Goal: Navigation & Orientation: Find specific page/section

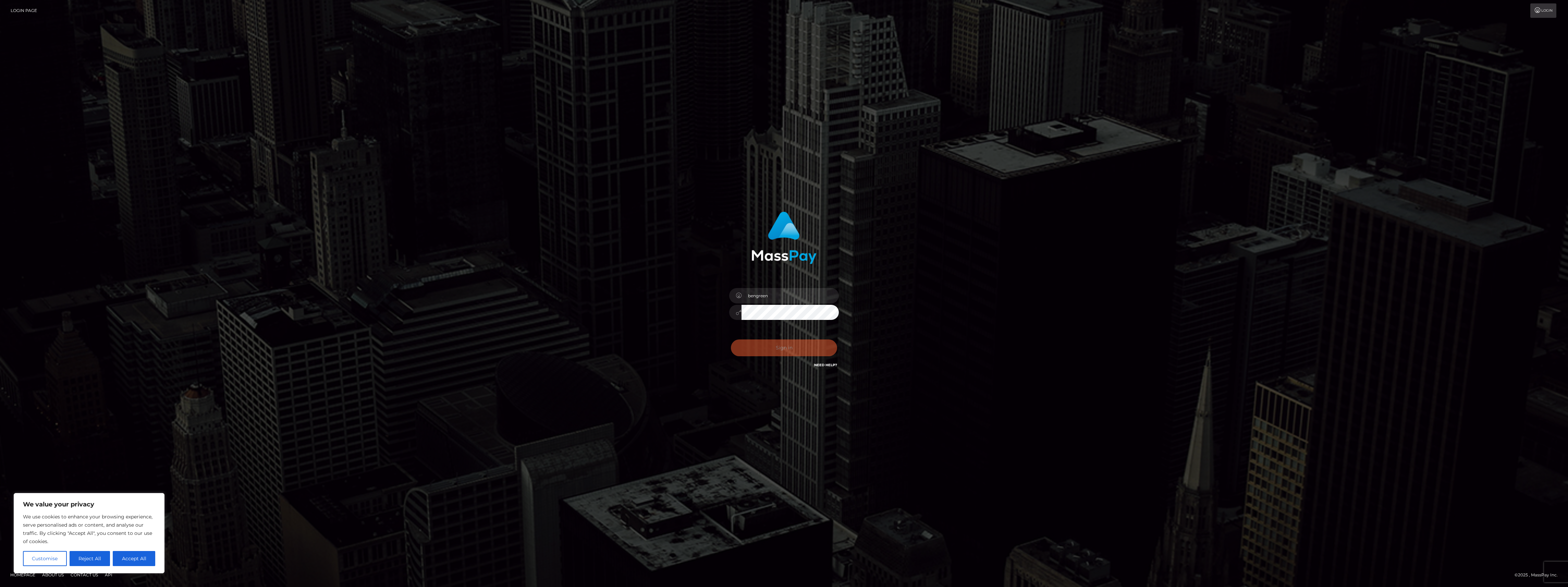
click at [797, 326] on div "bengreen" at bounding box center [783, 309] width 120 height 52
type input "bengreen"
click at [780, 352] on button "Sign in" at bounding box center [784, 348] width 107 height 17
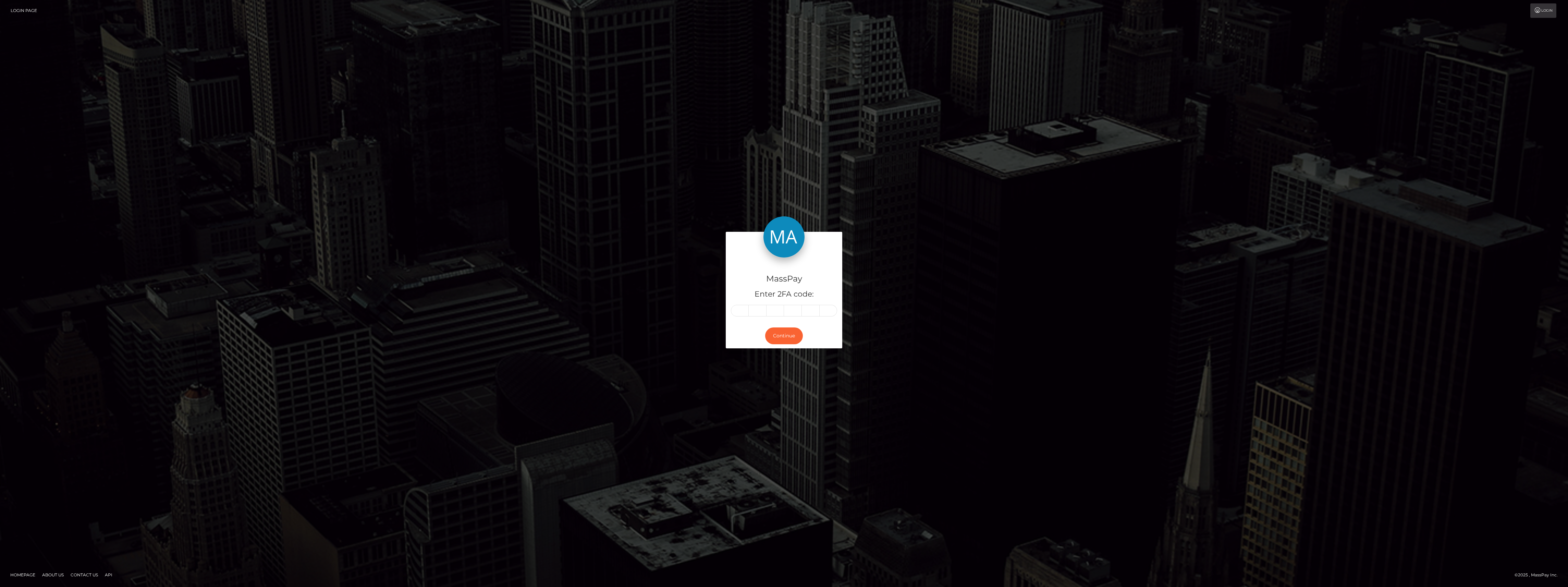
type input "5"
type input "4"
type input "2"
type input "3"
type input "7"
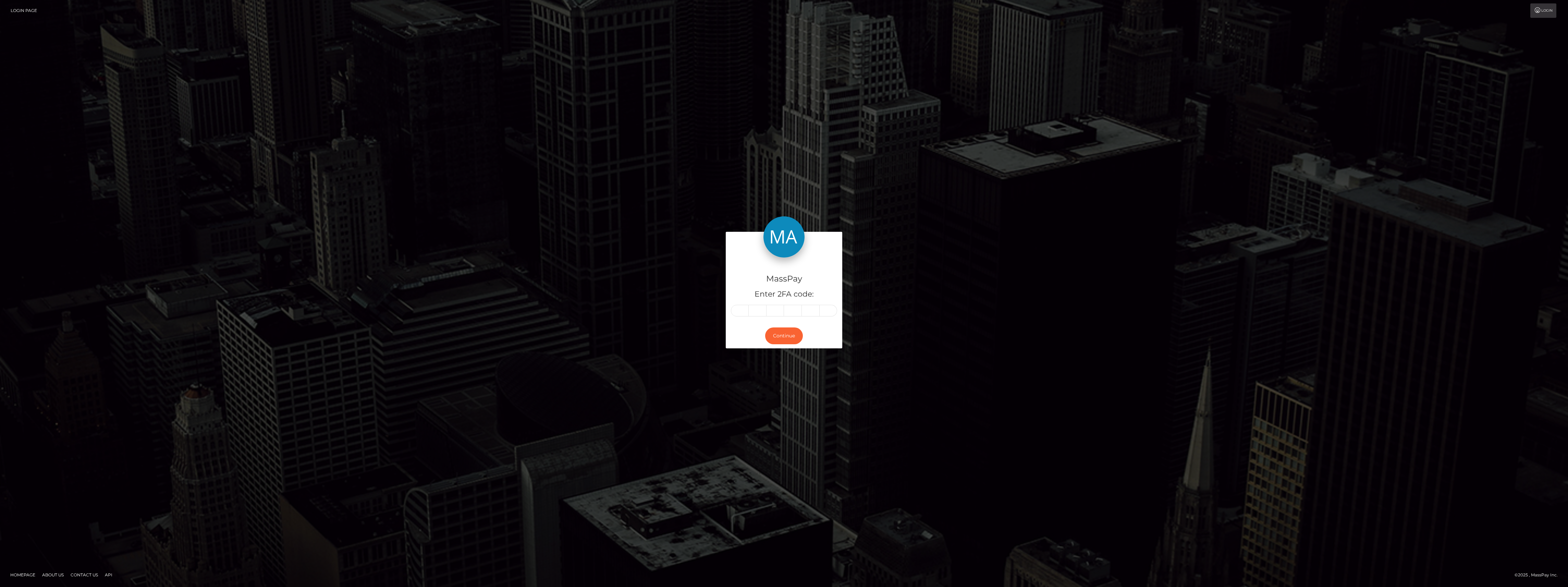
type input "4"
click at [788, 340] on button "Continue" at bounding box center [784, 336] width 38 height 17
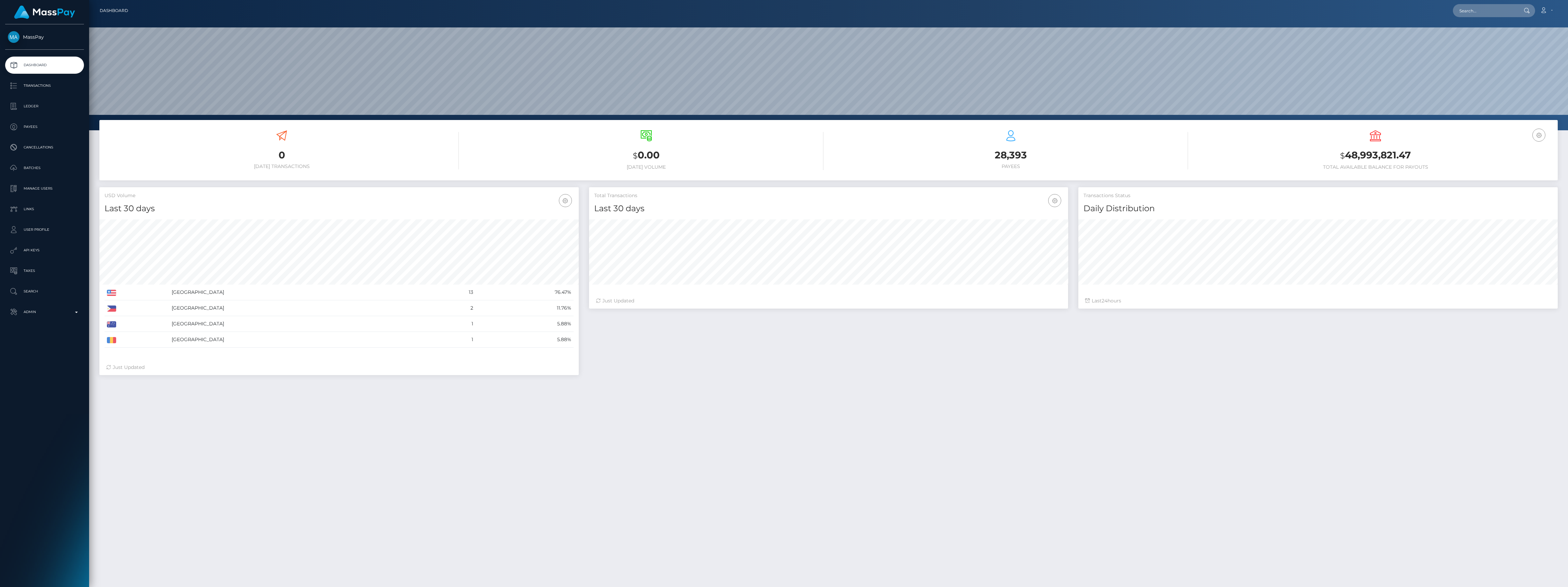
scroll to position [121, 479]
click at [47, 307] on p "Admin" at bounding box center [44, 312] width 73 height 10
click at [45, 516] on link "Finance" at bounding box center [44, 523] width 79 height 15
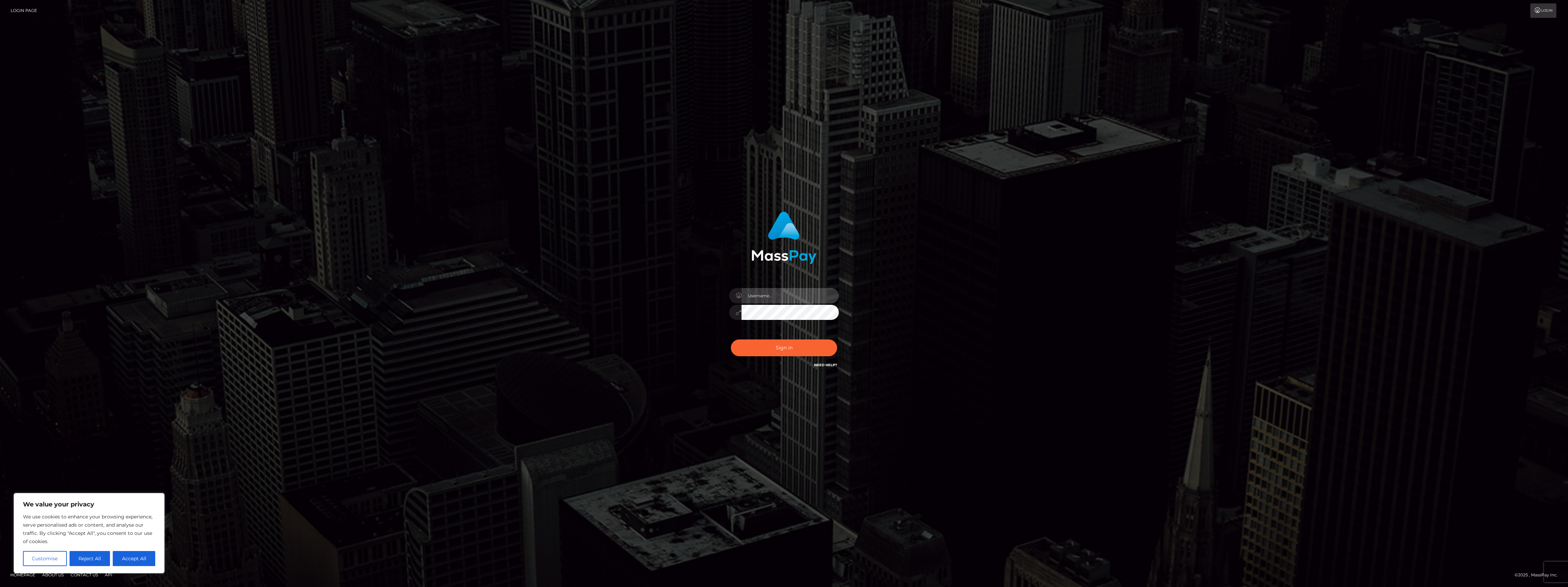
type input "bengreen"
click at [740, 348] on div "Sign in Need Help?" at bounding box center [783, 351] width 120 height 30
type input "bengreen"
drag, startPoint x: 765, startPoint y: 371, endPoint x: 764, endPoint y: 353, distance: 18.0
click at [765, 371] on div "bengreen Sign in" at bounding box center [785, 290] width 180 height 167
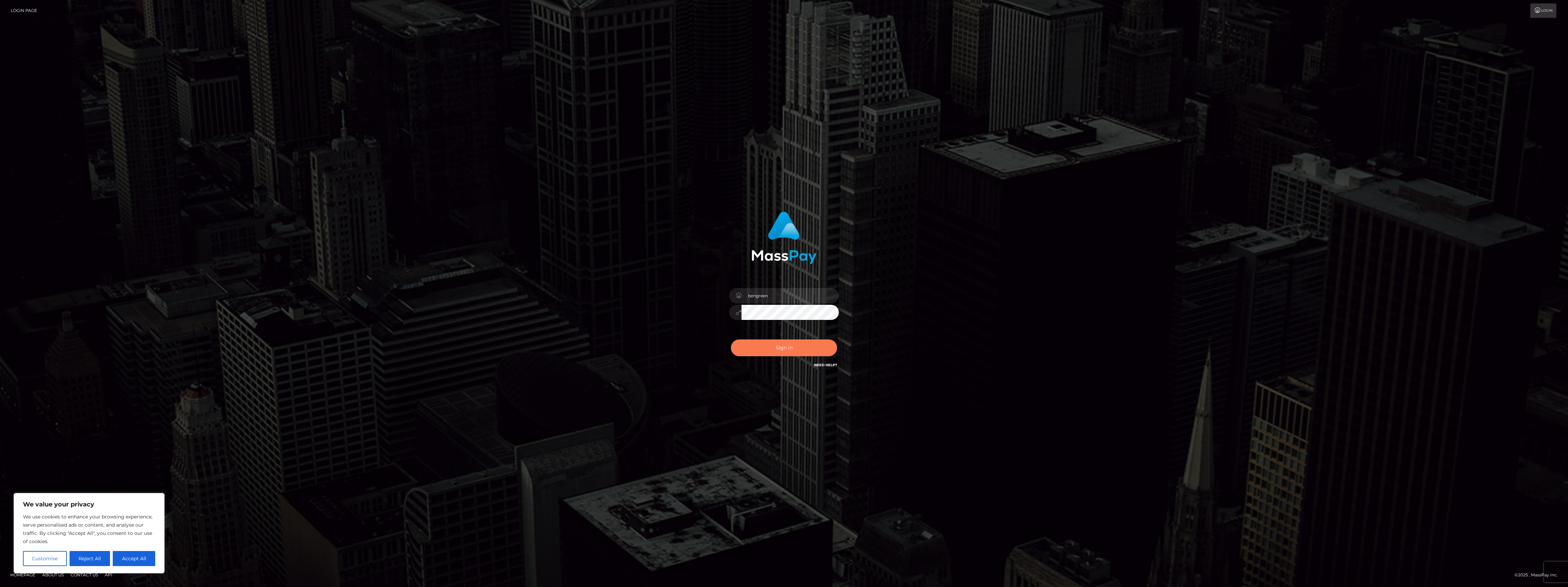
click at [763, 347] on button "Sign in" at bounding box center [784, 348] width 107 height 17
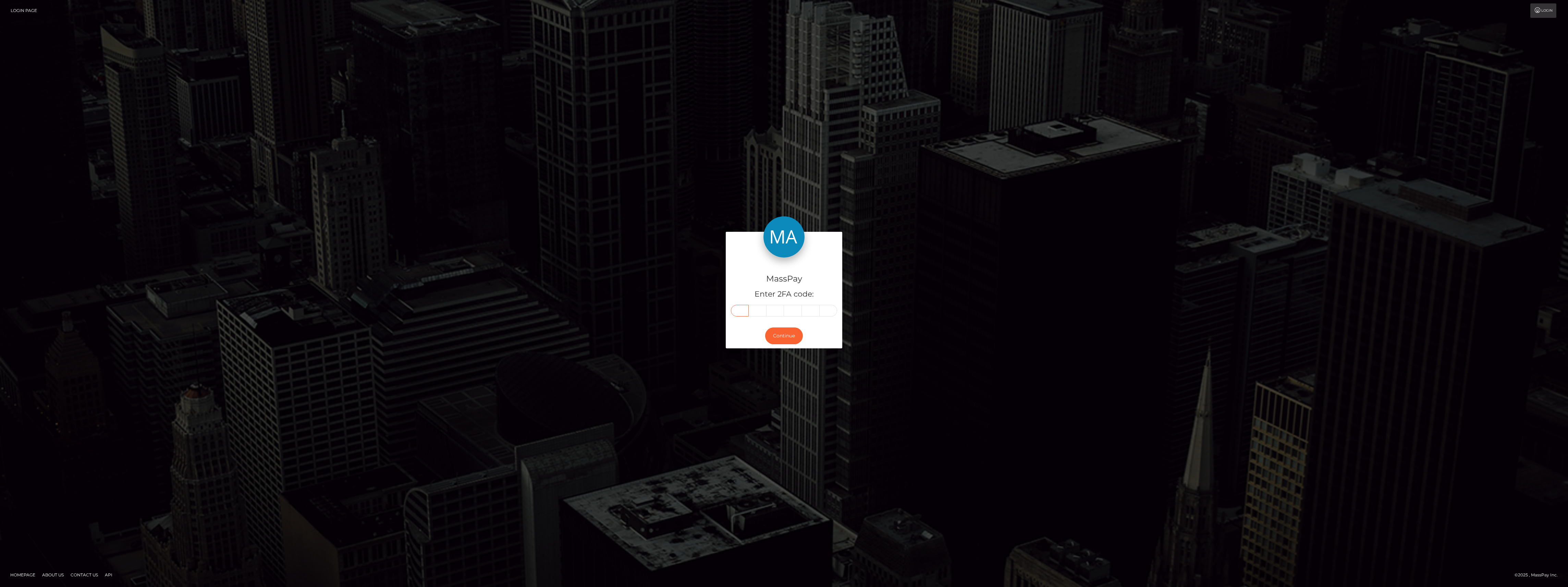
drag, startPoint x: 744, startPoint y: 317, endPoint x: 744, endPoint y: 312, distance: 5.0
paste input "5"
type input "5"
type input "0"
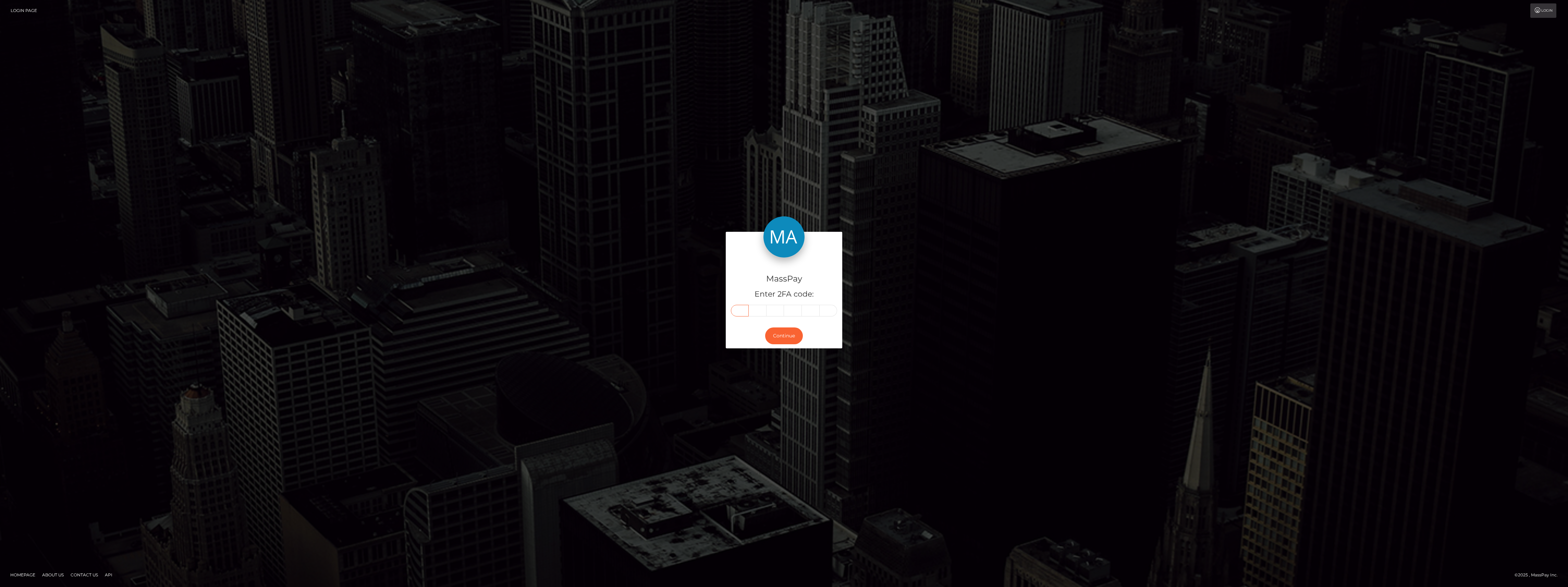
type input "3"
type input "7"
type input "4"
click at [770, 332] on button "Continue" at bounding box center [784, 336] width 38 height 17
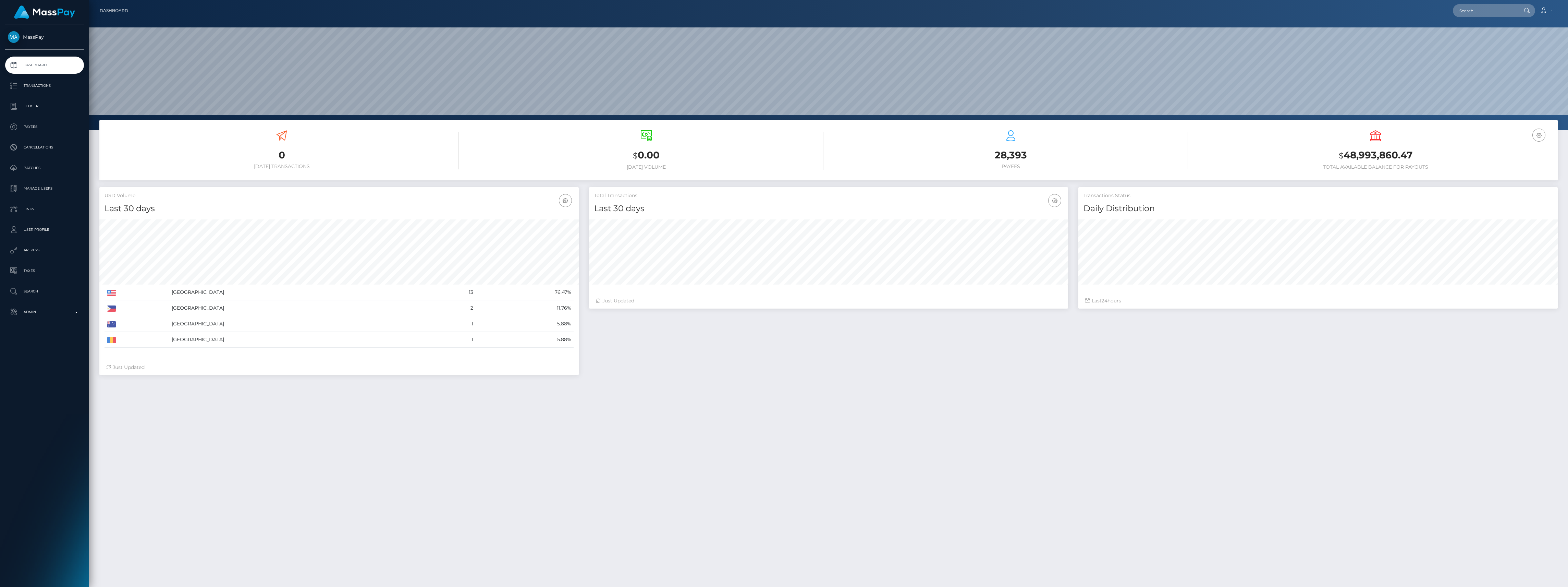
scroll to position [121, 479]
